Goal: Transaction & Acquisition: Purchase product/service

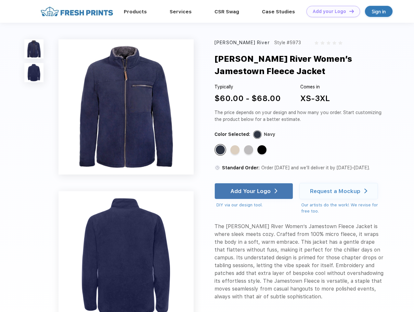
click at [331, 11] on link "Add your Logo Design Tool" at bounding box center [334, 11] width 54 height 11
click at [0, 0] on div "Design Tool" at bounding box center [0, 0] width 0 height 0
click at [349, 11] on link "Add your Logo Design Tool" at bounding box center [334, 11] width 54 height 11
click at [34, 49] on img at bounding box center [33, 48] width 19 height 19
click at [34, 73] on img at bounding box center [33, 72] width 19 height 19
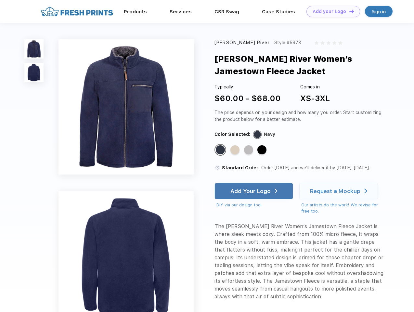
click at [221, 150] on div "Standard Color" at bounding box center [220, 149] width 9 height 9
click at [236, 150] on div "Standard Color" at bounding box center [235, 149] width 9 height 9
click at [249, 150] on div "Standard Color" at bounding box center [248, 149] width 9 height 9
click at [263, 150] on div "Standard Color" at bounding box center [262, 149] width 9 height 9
click at [255, 191] on div "Add Your Logo" at bounding box center [251, 191] width 40 height 7
